Goal: Task Accomplishment & Management: Complete application form

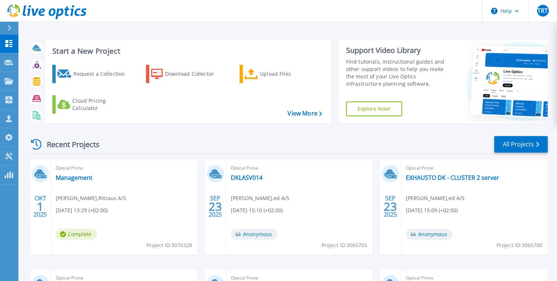
click at [36, 143] on icon at bounding box center [36, 144] width 11 height 11
click at [9, 82] on icon at bounding box center [8, 81] width 9 height 6
click at [162, 140] on div "Recent Projects All Projects" at bounding box center [287, 145] width 519 height 18
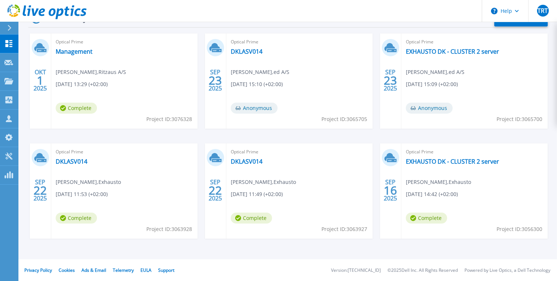
scroll to position [127, 0]
click at [8, 60] on icon at bounding box center [8, 63] width 9 height 6
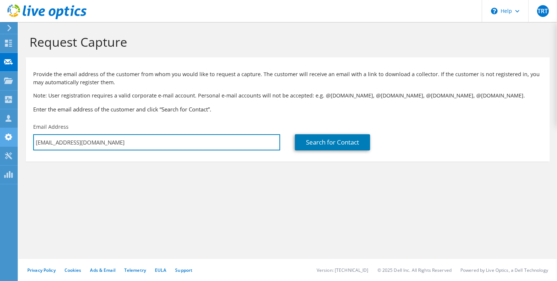
drag, startPoint x: 77, startPoint y: 140, endPoint x: 10, endPoint y: 139, distance: 67.4
click at [10, 139] on div "TRT Channel Partner Thomas Røjkjær Thorhauge trt@ed.dk ed A/S My Profile Log Ou…" at bounding box center [278, 140] width 557 height 281
paste input "jok@exhausto.dk"
click at [62, 143] on input "trt@ed.dkjok@exhausto.dk" at bounding box center [156, 142] width 247 height 16
type input "jok@exhausto.dk"
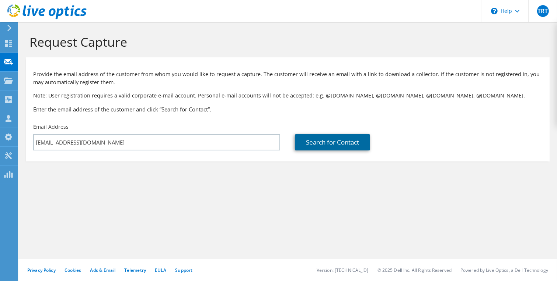
click at [339, 136] on link "Search for Contact" at bounding box center [332, 142] width 75 height 16
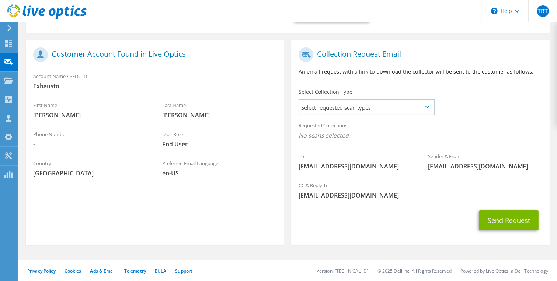
scroll to position [130, 0]
click at [417, 108] on span "Select requested scan types" at bounding box center [366, 106] width 134 height 15
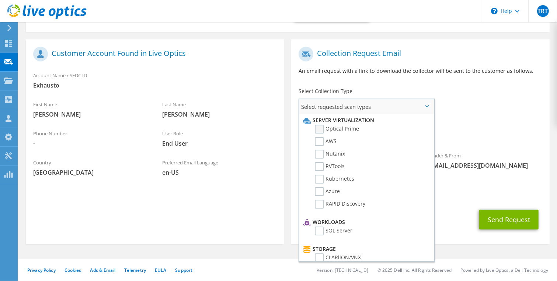
click at [318, 130] on label "Optical Prime" at bounding box center [337, 129] width 44 height 9
click at [0, 0] on input "Optical Prime" at bounding box center [0, 0] width 0 height 0
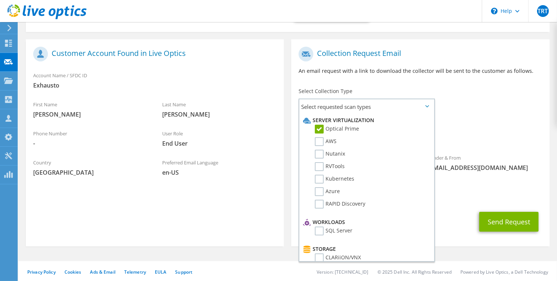
click at [467, 203] on div "CC & Reply To trt@ed.dk" at bounding box center [420, 191] width 258 height 25
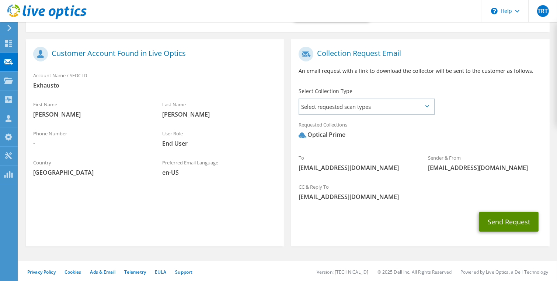
click at [501, 223] on button "Send Request" at bounding box center [508, 222] width 59 height 20
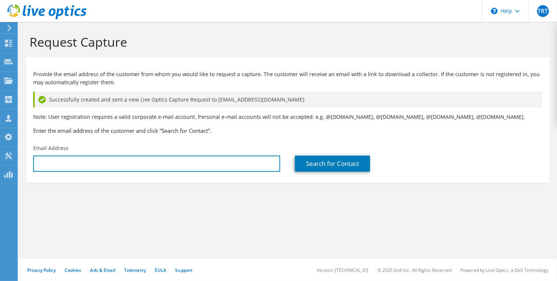
type input "[EMAIL_ADDRESS][DOMAIN_NAME]"
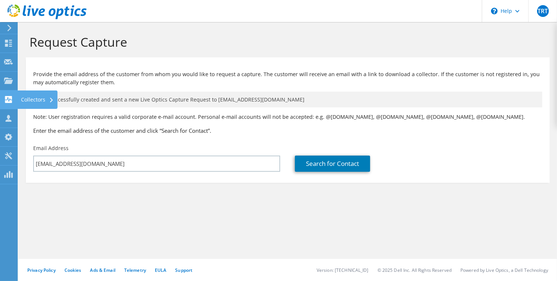
click at [7, 99] on use at bounding box center [8, 99] width 7 height 7
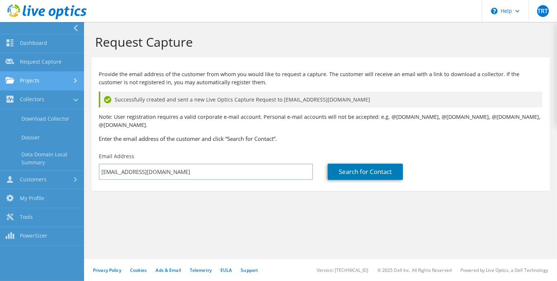
click at [37, 80] on link "Projects" at bounding box center [42, 81] width 84 height 19
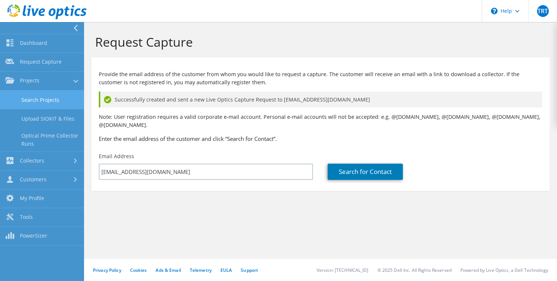
click at [42, 102] on link "Search Projects" at bounding box center [42, 100] width 84 height 19
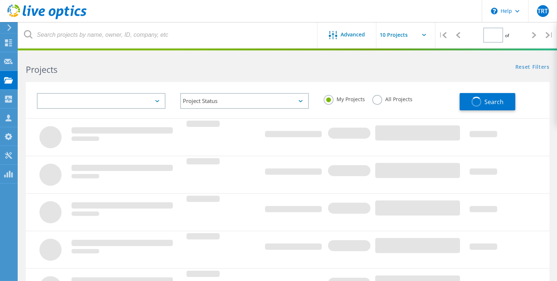
type input "1"
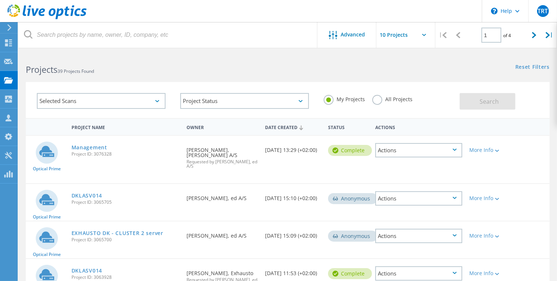
click at [418, 35] on input "text" at bounding box center [413, 35] width 74 height 26
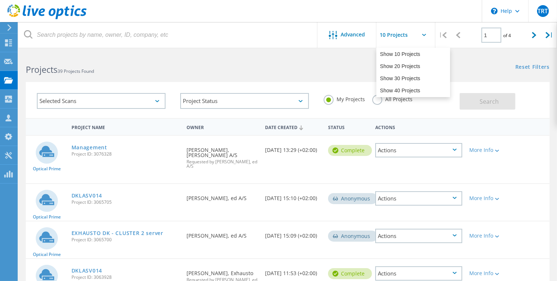
click at [418, 35] on input "text" at bounding box center [413, 35] width 74 height 26
